Goal: Find specific page/section: Find specific page/section

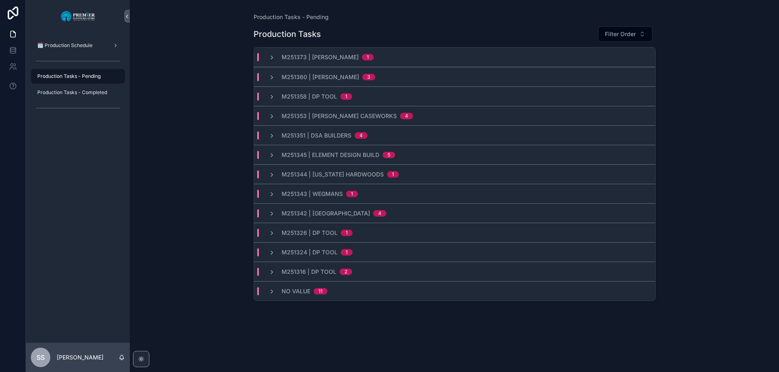
click at [363, 175] on span "M251344 | [US_STATE] Hardwoods" at bounding box center [333, 174] width 102 height 8
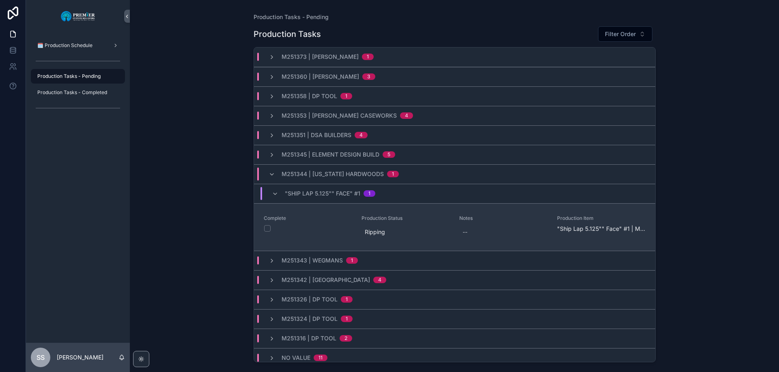
click at [267, 229] on button "scrollable content" at bounding box center [267, 228] width 6 height 6
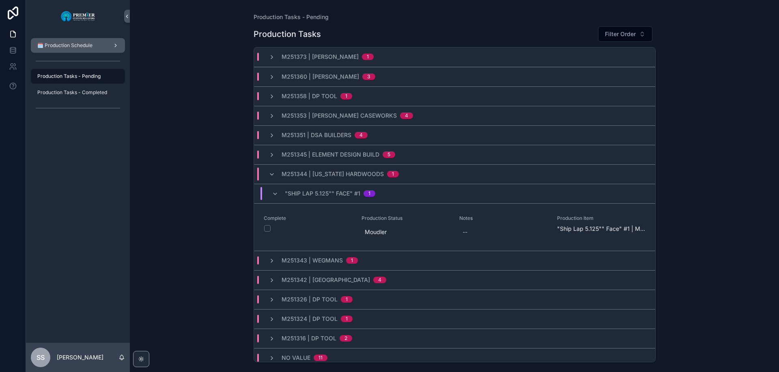
click at [70, 42] on span "🗓️ Production Schedule" at bounding box center [64, 45] width 55 height 6
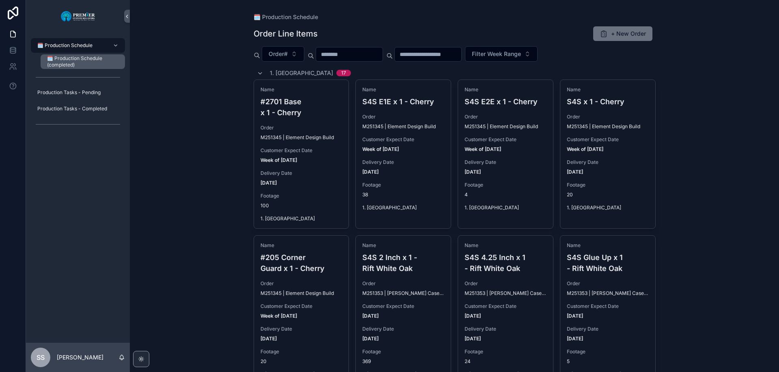
click at [67, 59] on span "🗓️ Production Schedule (completed)" at bounding box center [82, 61] width 70 height 13
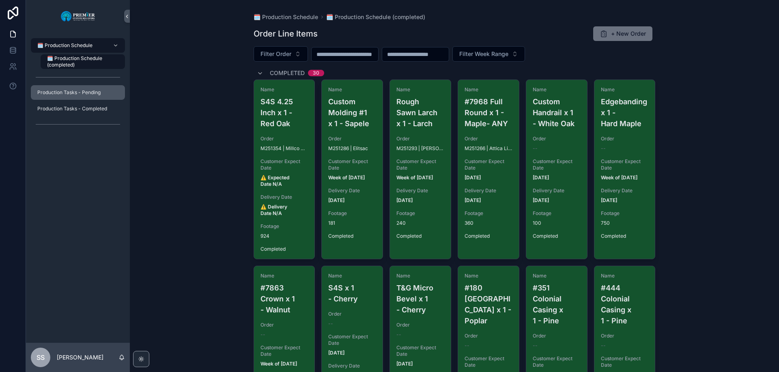
click at [67, 93] on span "Production Tasks - Pending" at bounding box center [68, 92] width 63 height 6
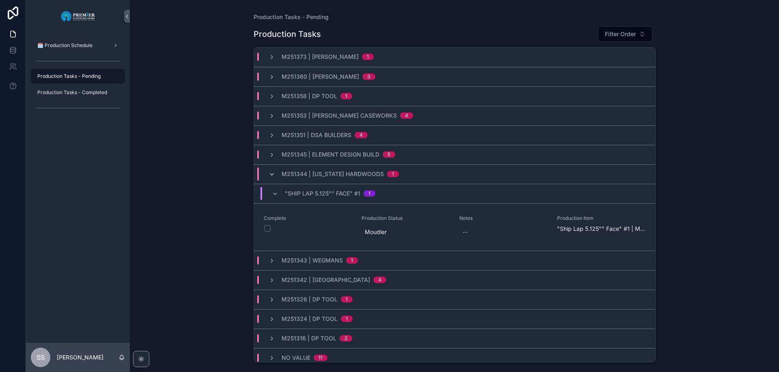
click at [271, 176] on icon "scrollable content" at bounding box center [272, 174] width 6 height 6
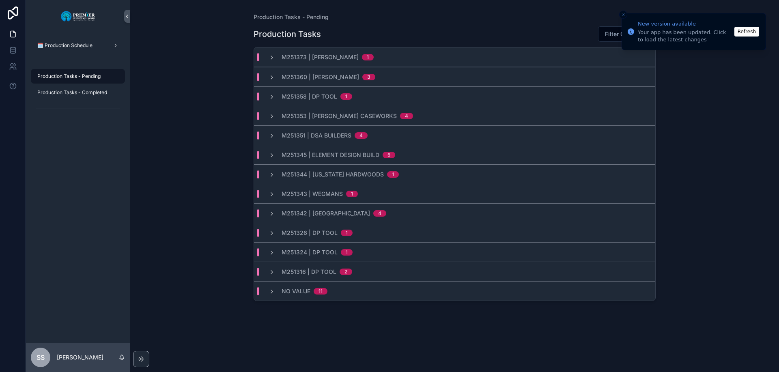
click at [745, 34] on button "Refresh" at bounding box center [746, 32] width 25 height 10
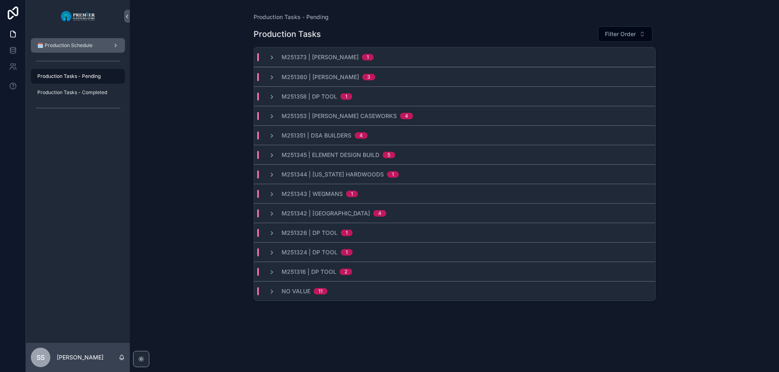
click at [74, 39] on div "🗓️ Production Schedule" at bounding box center [78, 45] width 84 height 13
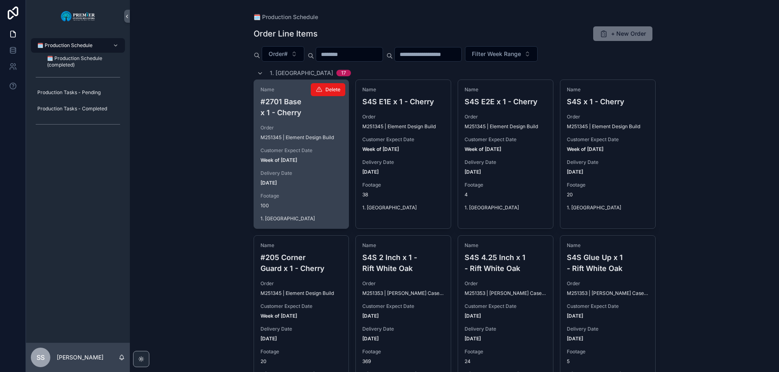
click at [308, 128] on span "Order" at bounding box center [301, 128] width 82 height 6
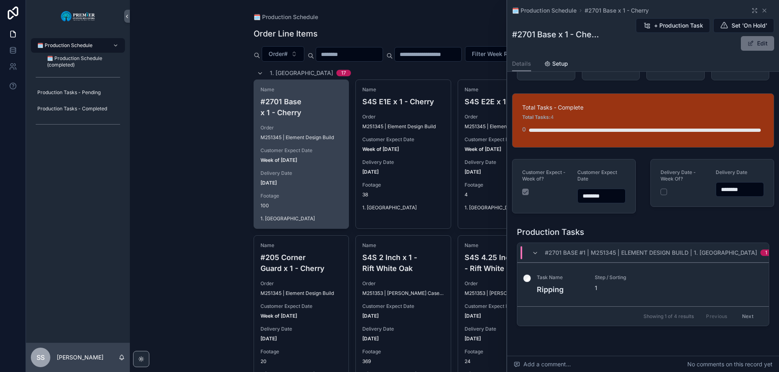
scroll to position [80, 0]
click at [763, 11] on icon "scrollable content" at bounding box center [764, 10] width 3 height 3
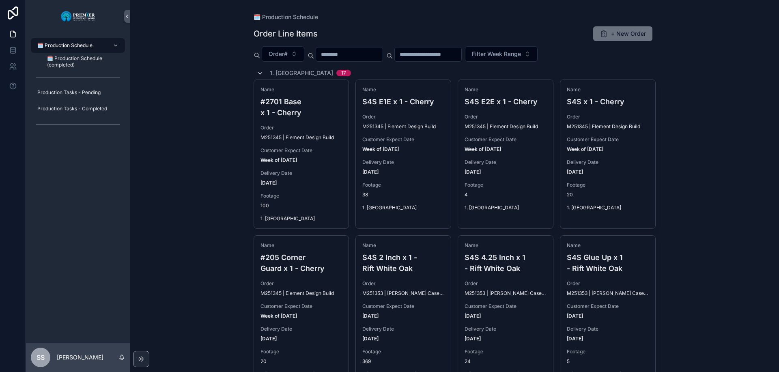
click at [257, 72] on icon "scrollable content" at bounding box center [260, 73] width 6 height 6
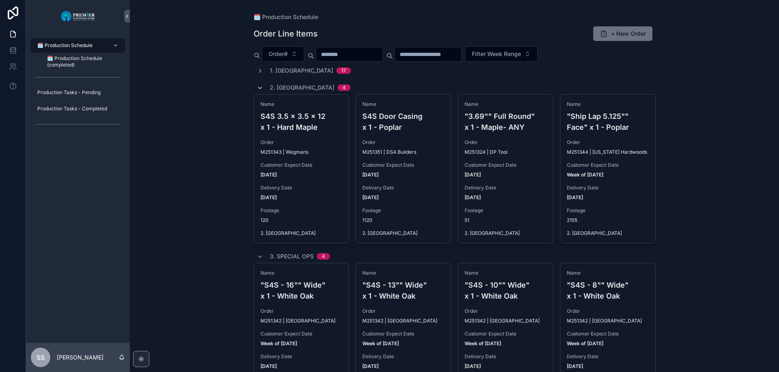
click at [257, 84] on span "scrollable content" at bounding box center [260, 87] width 6 height 6
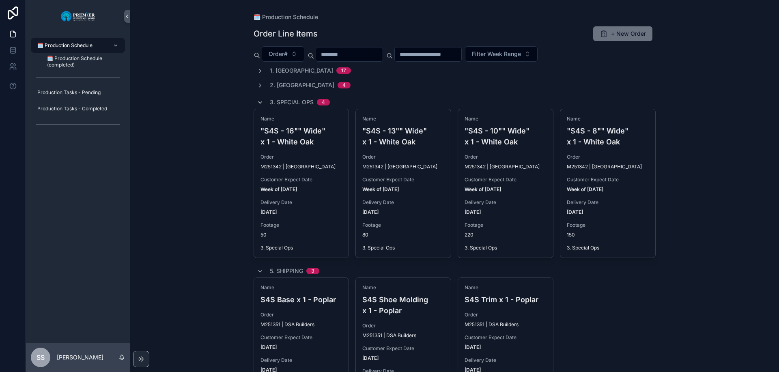
click at [258, 100] on icon "scrollable content" at bounding box center [260, 102] width 6 height 6
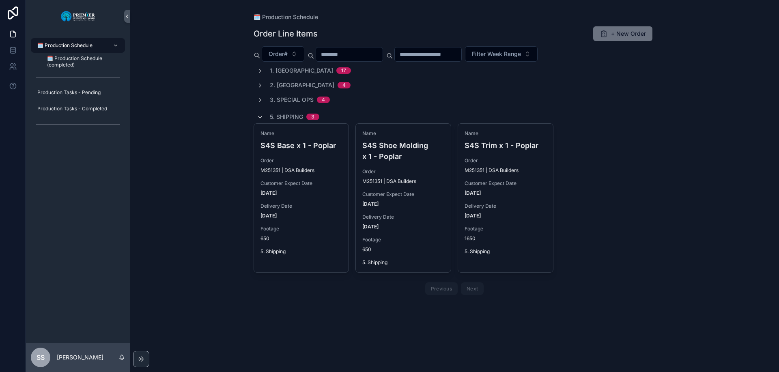
click at [260, 115] on icon "scrollable content" at bounding box center [260, 117] width 6 height 6
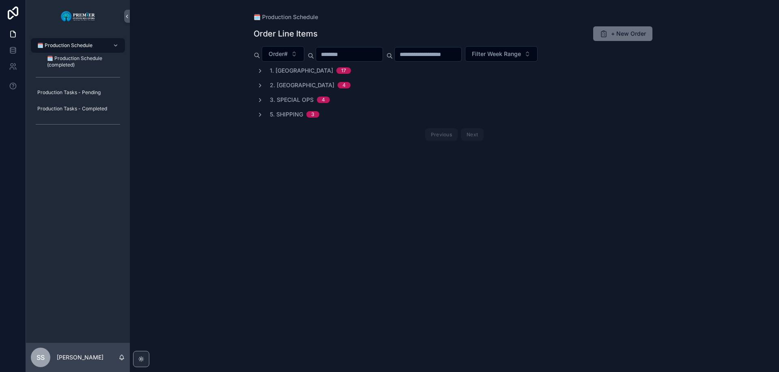
click at [298, 67] on div "1. Ripping 17" at bounding box center [310, 71] width 81 height 8
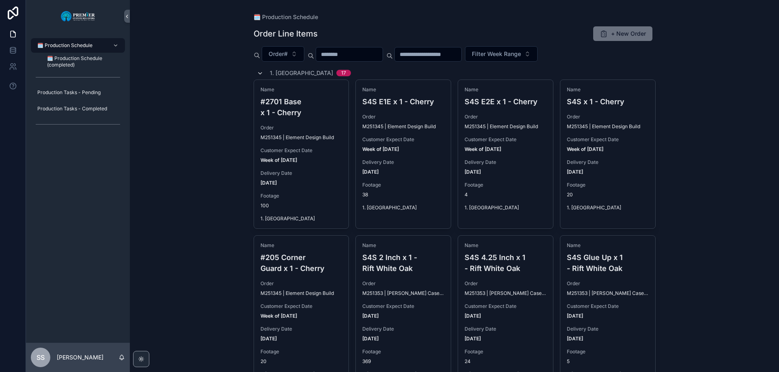
click at [258, 71] on icon "scrollable content" at bounding box center [260, 73] width 6 height 6
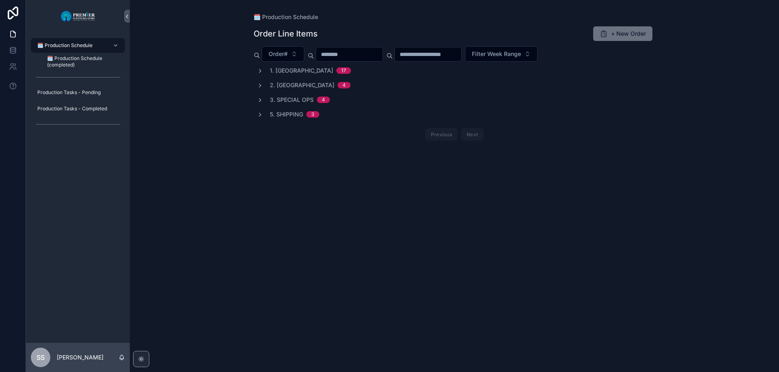
click at [284, 84] on span "2. [GEOGRAPHIC_DATA]" at bounding box center [302, 85] width 65 height 8
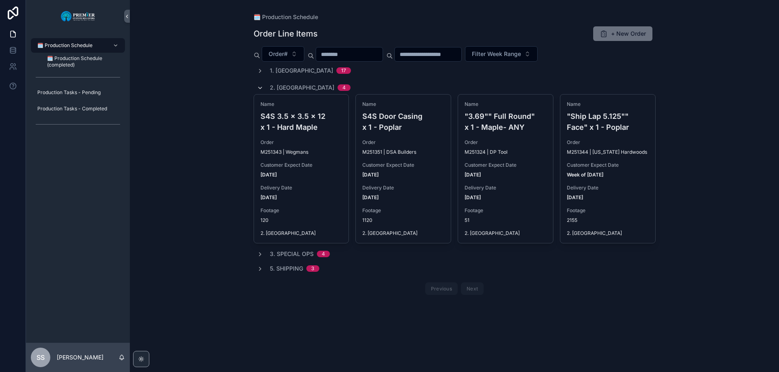
click at [260, 88] on icon "scrollable content" at bounding box center [260, 88] width 6 height 6
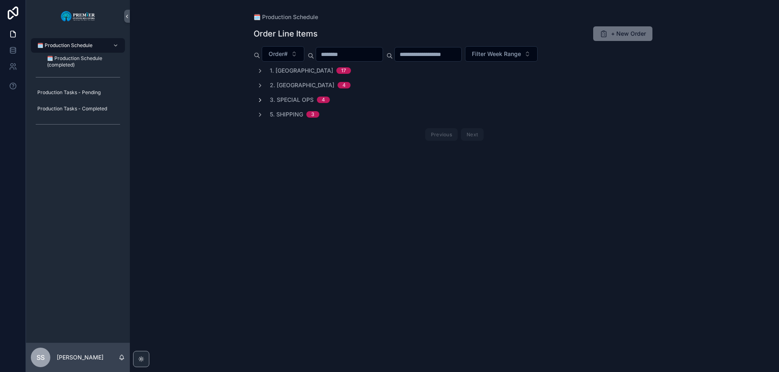
click at [260, 99] on icon "scrollable content" at bounding box center [260, 100] width 6 height 6
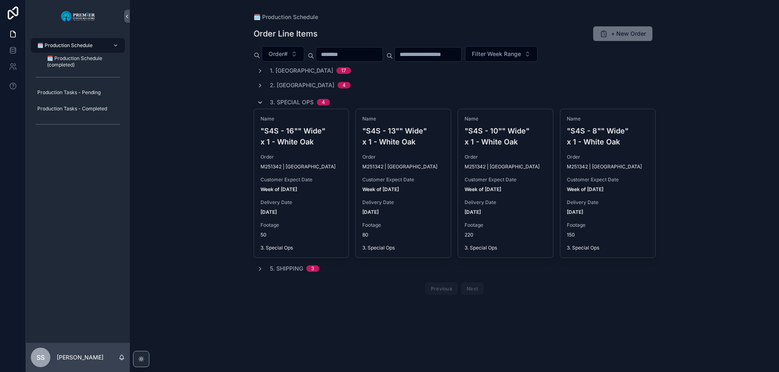
click at [260, 103] on icon "scrollable content" at bounding box center [260, 102] width 6 height 6
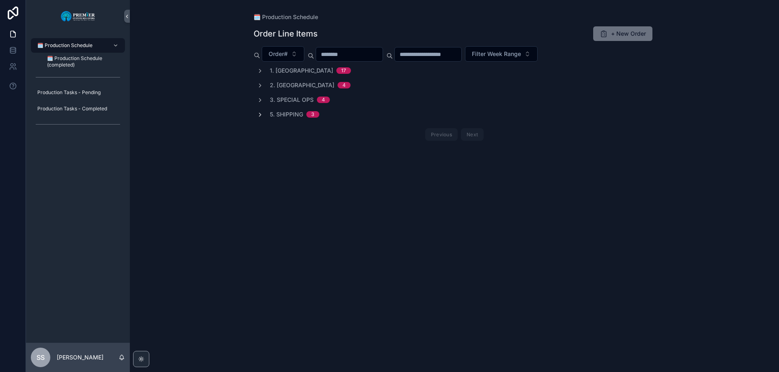
click at [260, 114] on icon "scrollable content" at bounding box center [260, 115] width 6 height 6
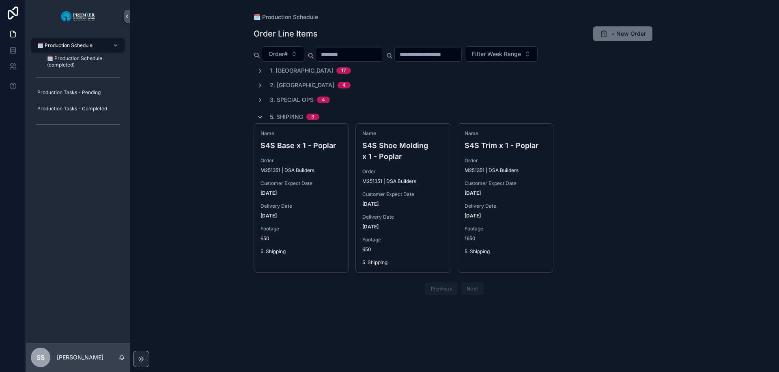
click at [260, 115] on icon "scrollable content" at bounding box center [260, 117] width 6 height 6
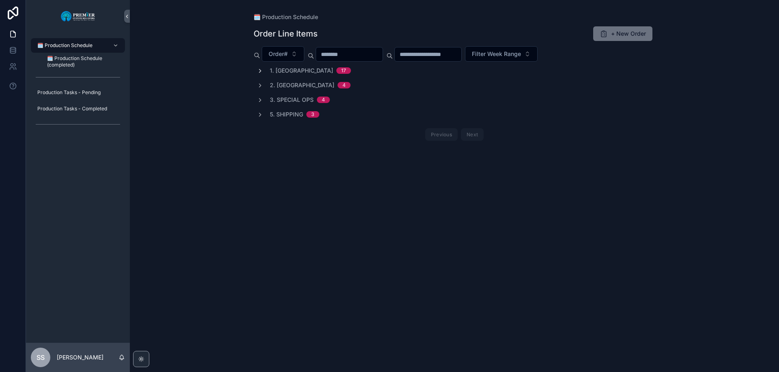
click at [260, 70] on icon "scrollable content" at bounding box center [260, 71] width 6 height 6
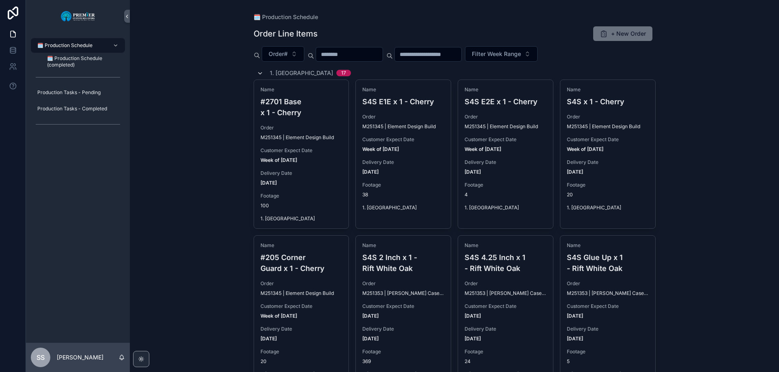
click at [257, 70] on span "scrollable content" at bounding box center [260, 73] width 6 height 6
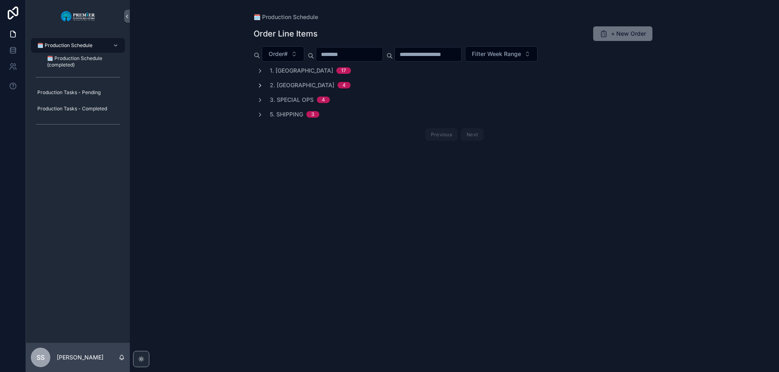
click at [260, 85] on icon "scrollable content" at bounding box center [260, 85] width 6 height 6
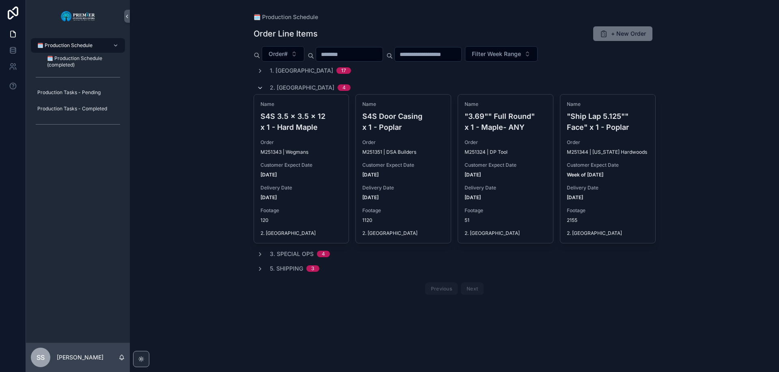
click at [262, 86] on icon "scrollable content" at bounding box center [260, 88] width 6 height 6
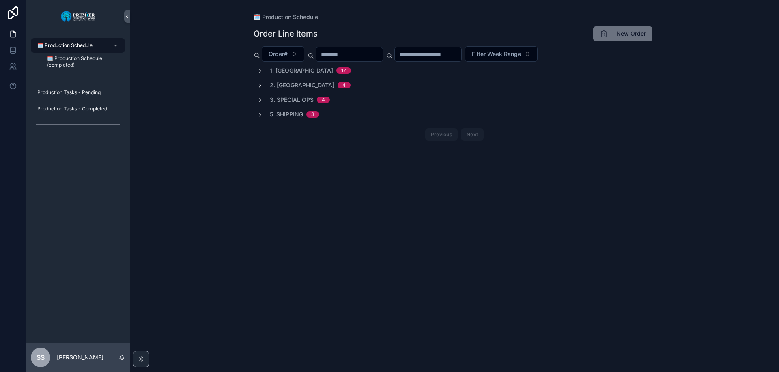
click at [260, 70] on icon "scrollable content" at bounding box center [260, 71] width 6 height 6
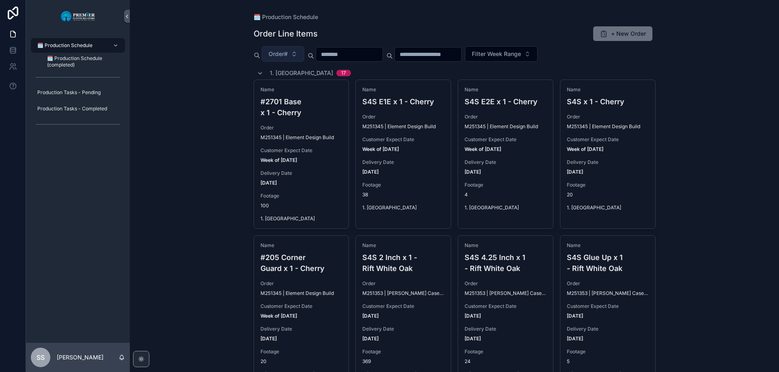
click at [289, 55] on button "Order#" at bounding box center [283, 53] width 43 height 15
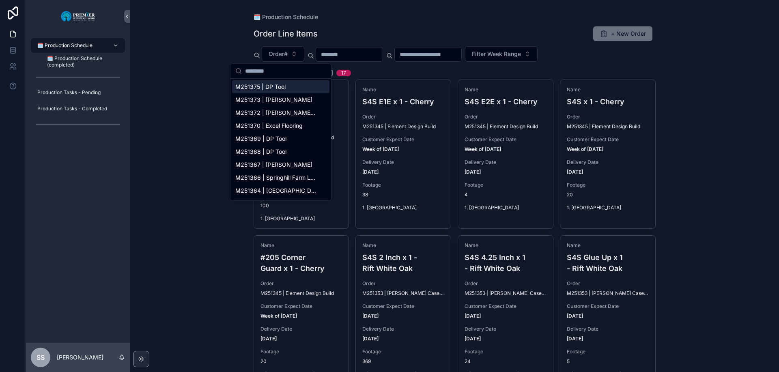
click at [363, 53] on input "scrollable content" at bounding box center [349, 54] width 67 height 11
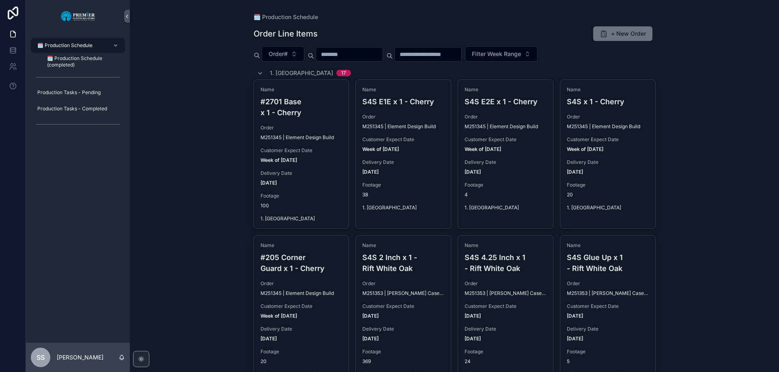
click at [455, 52] on input "scrollable content" at bounding box center [428, 54] width 67 height 11
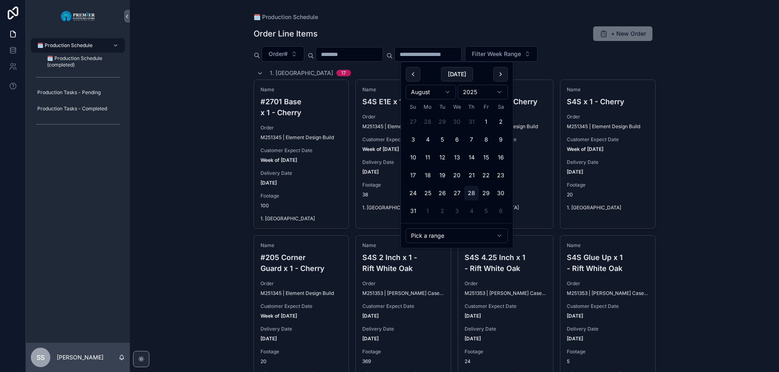
click at [195, 130] on div "🗓️ Production Schedule Order Line Items + New Order Order# Filter Week Range 1.…" at bounding box center [454, 186] width 649 height 372
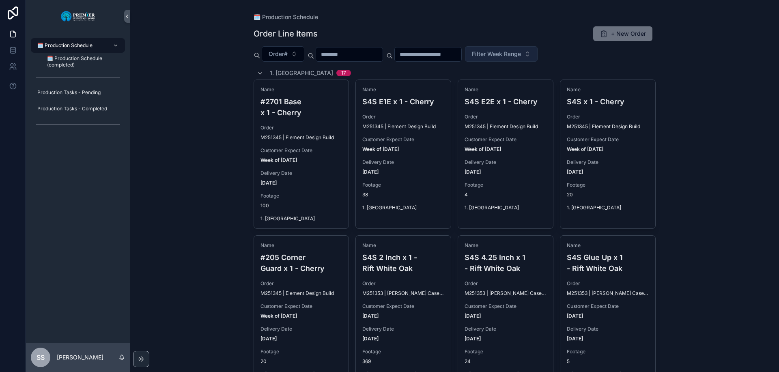
click at [538, 49] on button "Filter Week Range" at bounding box center [501, 53] width 73 height 15
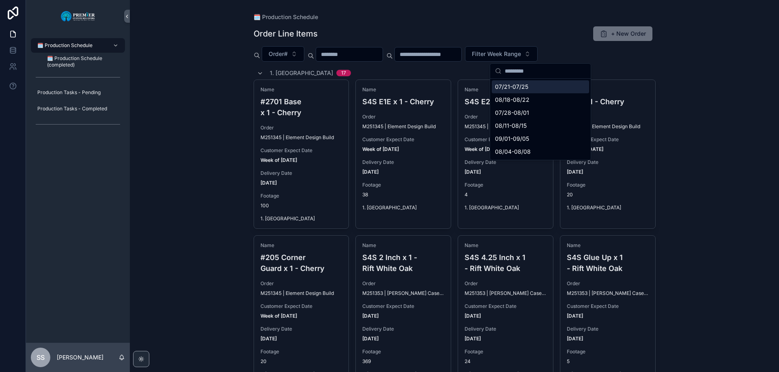
click at [514, 138] on span "09/01-09/05" at bounding box center [512, 139] width 34 height 8
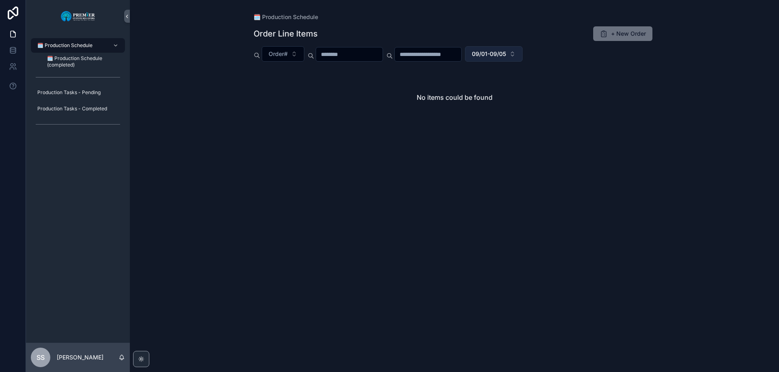
click at [523, 52] on button "09/01-09/05" at bounding box center [494, 53] width 58 height 15
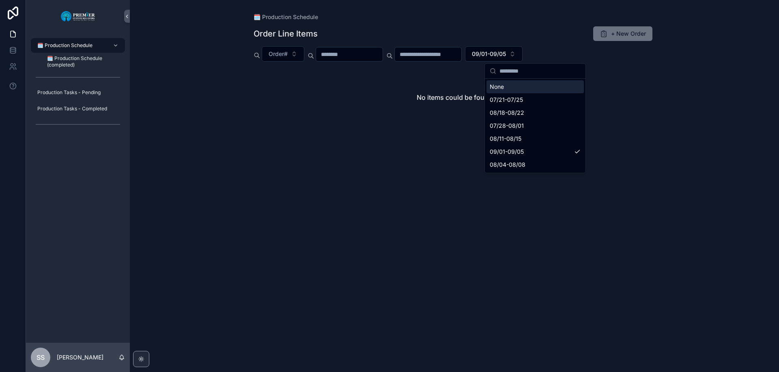
click at [507, 86] on div "None" at bounding box center [534, 86] width 97 height 13
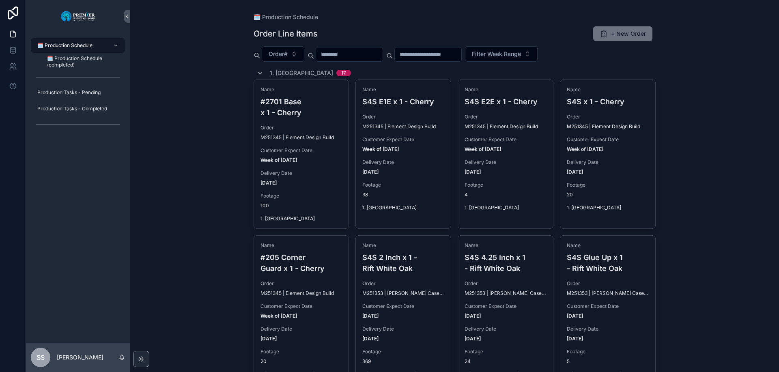
click at [458, 53] on input "scrollable content" at bounding box center [428, 54] width 67 height 11
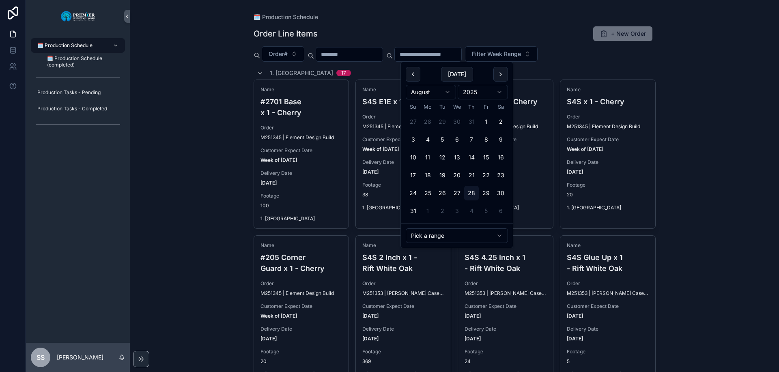
click at [440, 235] on button "Pick a range" at bounding box center [457, 235] width 102 height 15
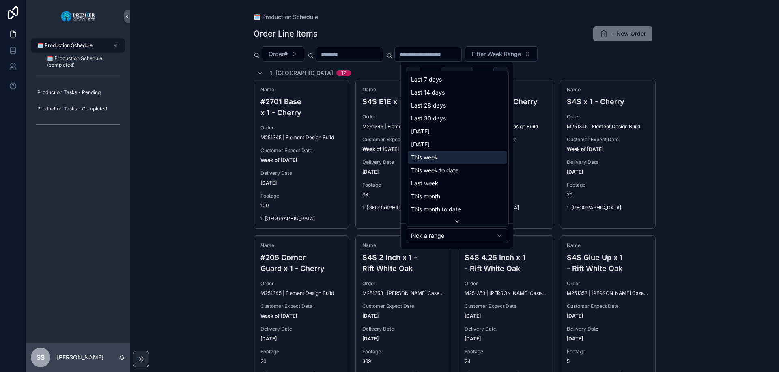
click at [433, 158] on span "This week" at bounding box center [424, 157] width 27 height 8
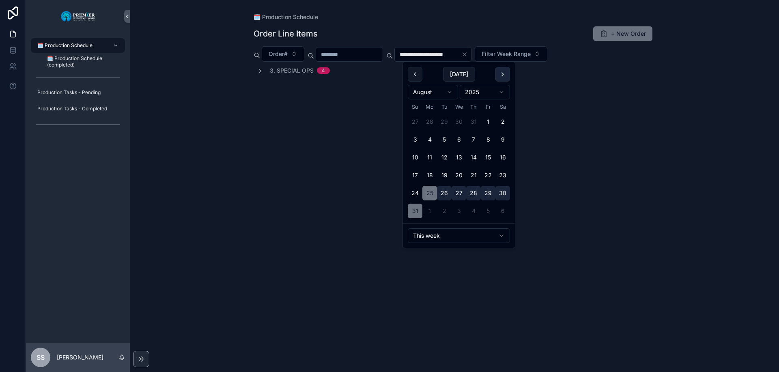
click at [502, 77] on button "scrollable content" at bounding box center [502, 74] width 15 height 15
click at [430, 122] on button "1" at bounding box center [429, 121] width 15 height 15
click at [499, 77] on button "scrollable content" at bounding box center [502, 74] width 15 height 15
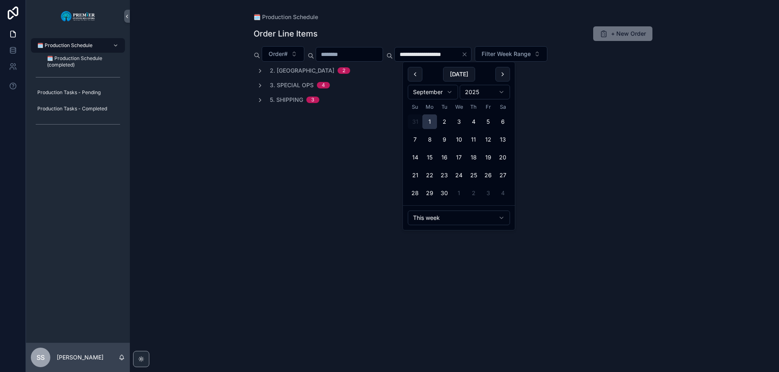
click at [429, 120] on button "1" at bounding box center [429, 121] width 15 height 15
type input "**********"
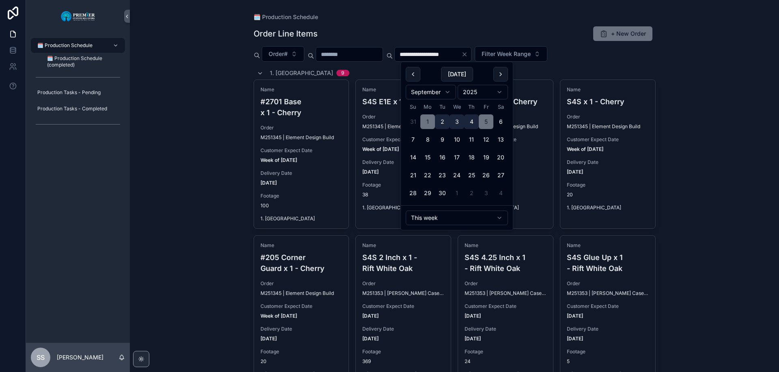
click at [211, 179] on div "**********" at bounding box center [454, 186] width 649 height 372
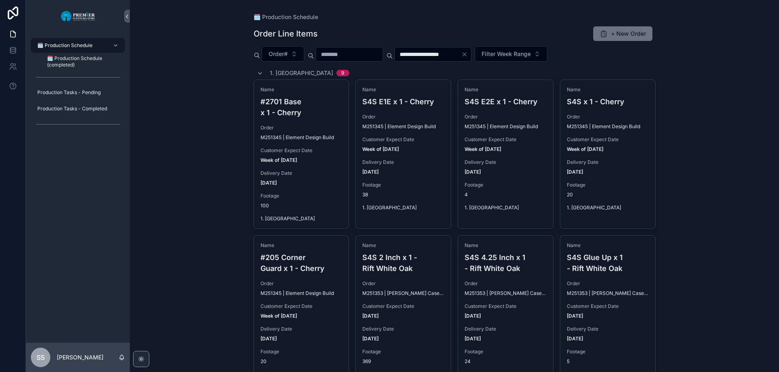
click at [461, 54] on input "**********" at bounding box center [428, 54] width 67 height 11
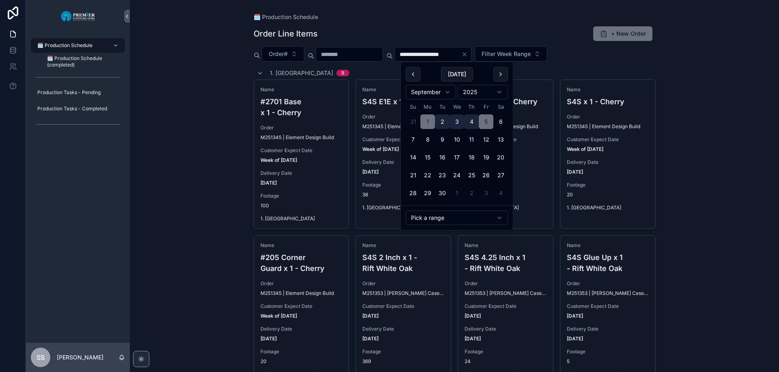
click at [468, 51] on icon "Clear" at bounding box center [464, 54] width 6 height 6
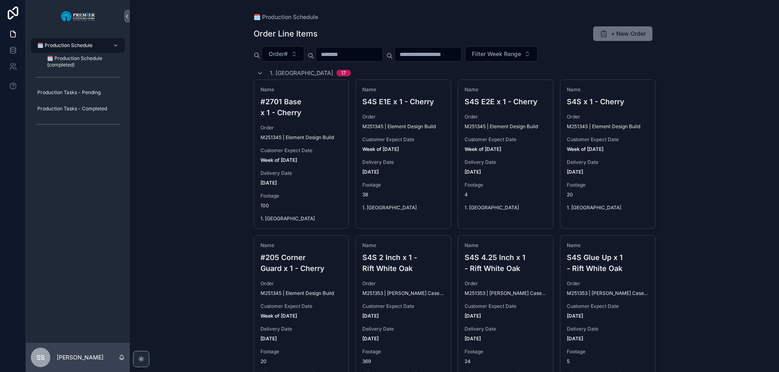
click at [198, 196] on div "🗓️ Production Schedule Order Line Items + New Order Order# Filter Week Range 1.…" at bounding box center [454, 186] width 649 height 372
click at [257, 72] on icon "scrollable content" at bounding box center [260, 73] width 6 height 6
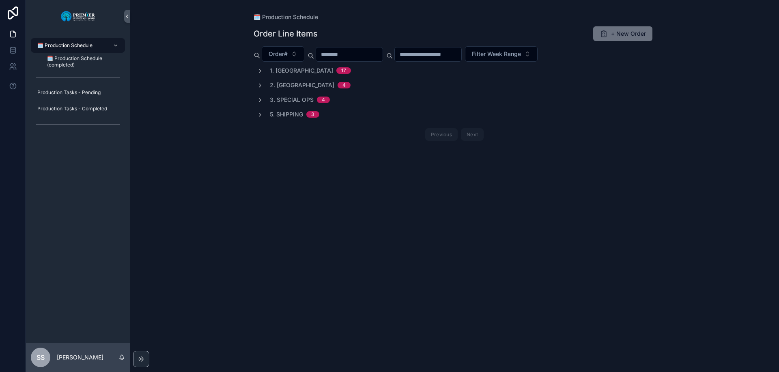
click at [287, 72] on span "1. [GEOGRAPHIC_DATA]" at bounding box center [301, 71] width 63 height 8
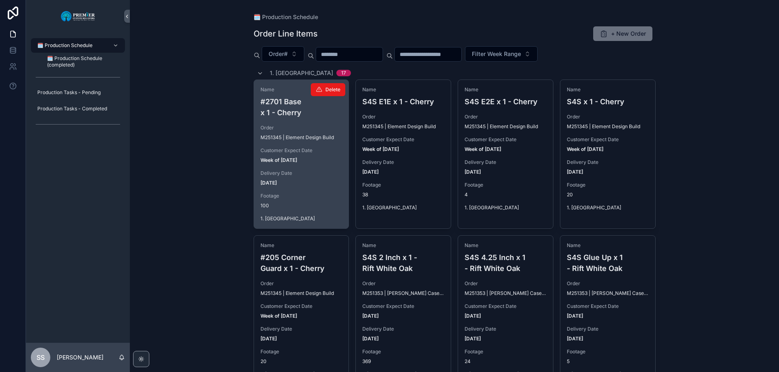
click at [315, 138] on span "M251345 | Element Design Build" at bounding box center [296, 137] width 73 height 6
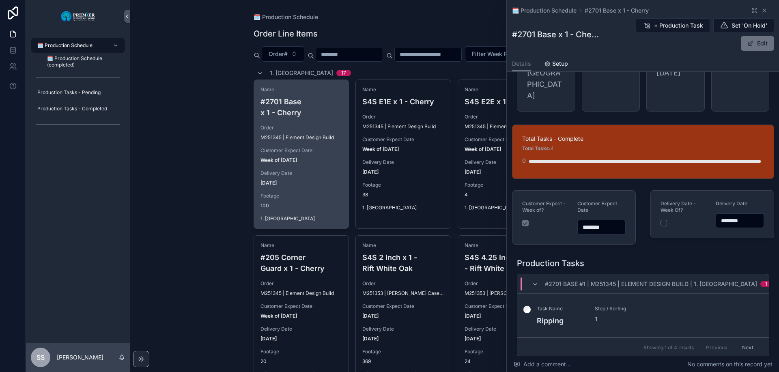
scroll to position [94, 0]
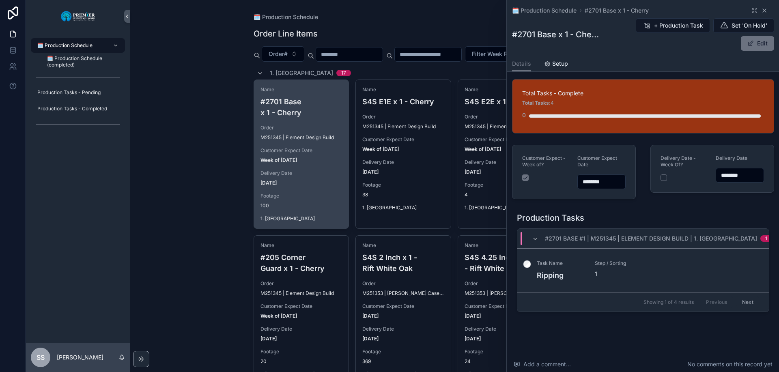
click at [763, 11] on icon "scrollable content" at bounding box center [764, 10] width 3 height 3
